Goal: Find specific page/section: Find specific page/section

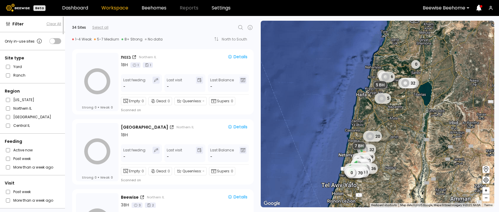
click at [239, 25] on icon at bounding box center [240, 27] width 7 height 7
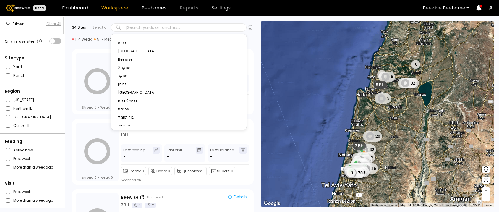
type input "*"
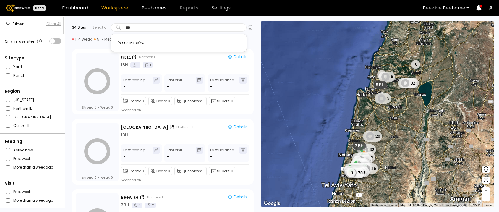
type input "****"
click at [145, 48] on div "אילנות כיפת ברזל" at bounding box center [179, 43] width 136 height 18
click at [135, 42] on div "אילנות כיפת ברזל" at bounding box center [178, 43] width 121 height 4
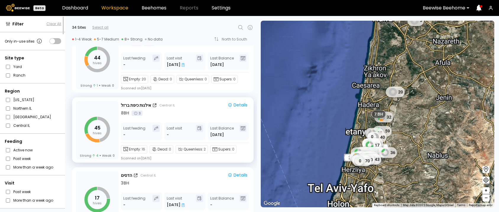
scroll to position [862, 0]
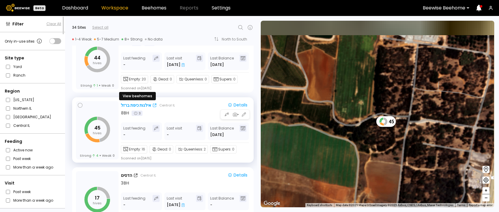
click at [134, 108] on div "אילנות כיפת ברזל" at bounding box center [136, 105] width 30 height 6
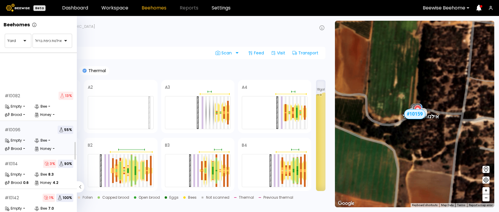
scroll to position [83, 0]
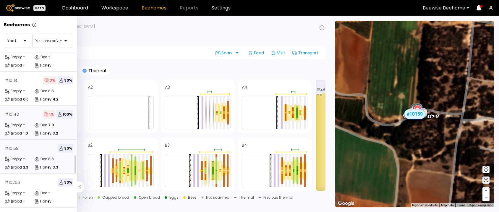
click at [24, 118] on div "# 10142 1 % 100 %" at bounding box center [39, 114] width 69 height 8
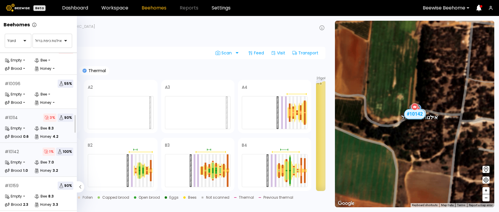
scroll to position [50, 0]
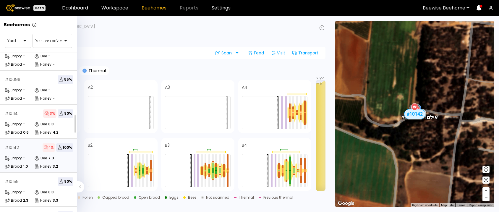
click at [31, 147] on div "# 10142 1 % 100 %" at bounding box center [39, 147] width 69 height 8
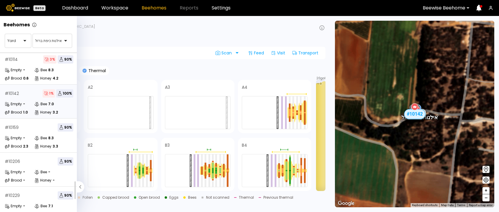
scroll to position [105, 0]
click at [30, 134] on div "# 10159 90 % Empty - Bee 8.3 Brood 2.3 Honey 3.3" at bounding box center [39, 135] width 78 height 34
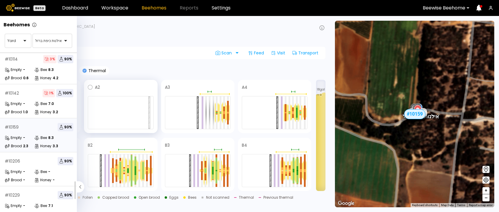
scroll to position [100, 0]
